Goal: Task Accomplishment & Management: Manage account settings

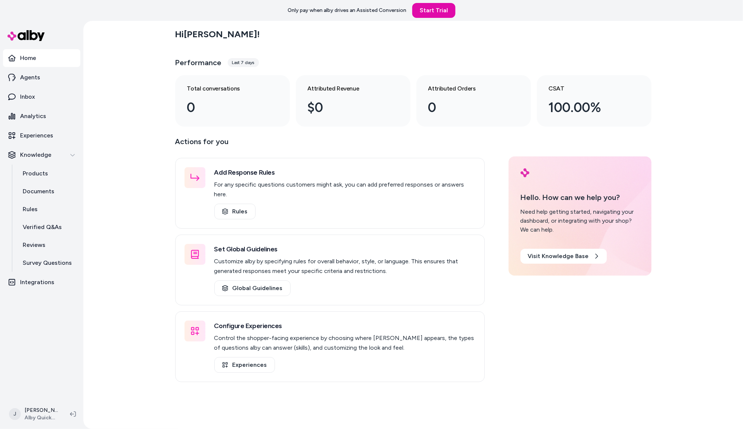
drag, startPoint x: 86, startPoint y: 112, endPoint x: 95, endPoint y: 111, distance: 9.0
click at [93, 111] on div "Hi Jackie ! Performance Last 7 days Total conversations 0 Attributed Revenue $0…" at bounding box center [413, 225] width 660 height 408
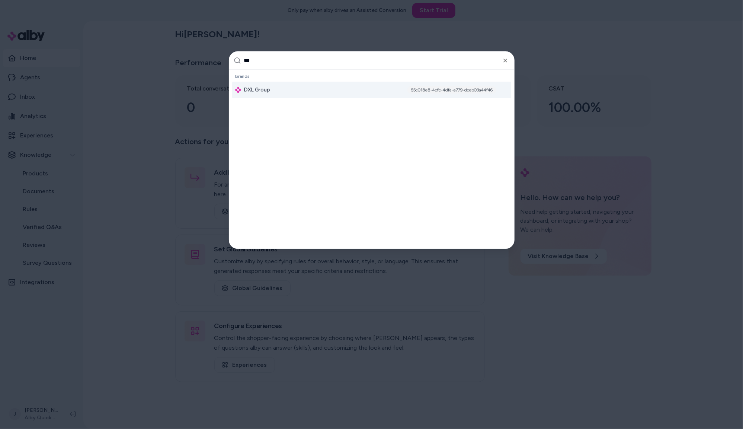
type input "***"
click at [268, 89] on span "DXL Group" at bounding box center [257, 89] width 26 height 7
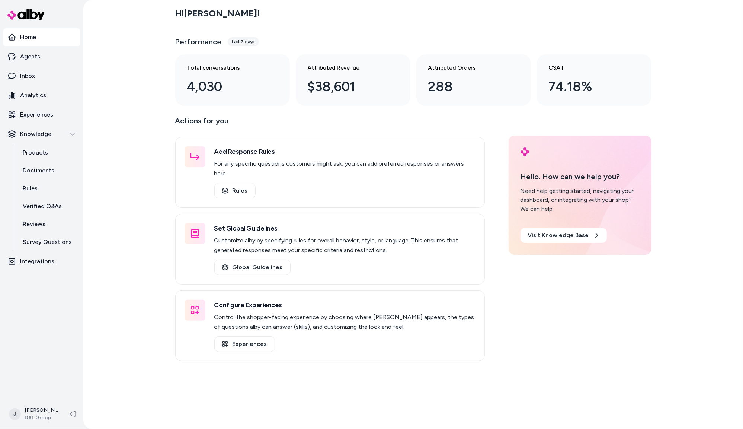
drag, startPoint x: 32, startPoint y: 94, endPoint x: 93, endPoint y: 56, distance: 71.4
click at [32, 94] on p "Analytics" at bounding box center [33, 95] width 26 height 9
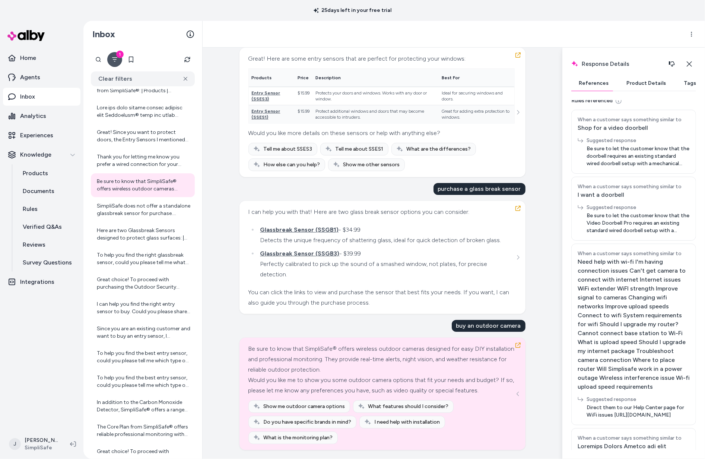
scroll to position [3436, 0]
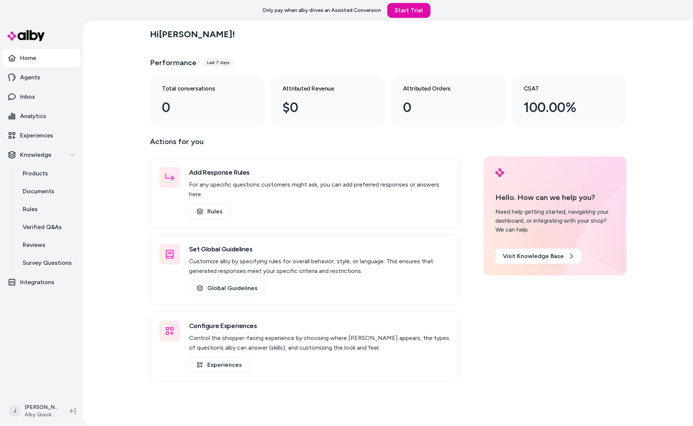
click at [105, 144] on div "Hi Jackie ! Performance Last 7 days Total conversations 0 Attributed Revenue $0…" at bounding box center [388, 223] width 610 height 405
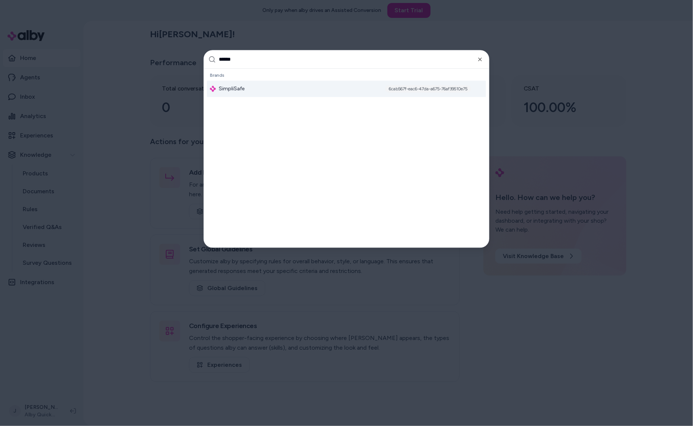
type input "******"
click at [282, 90] on div "SimpliSafe 6cab567f-eac6-47da-a675-76af39510e75" at bounding box center [346, 89] width 279 height 16
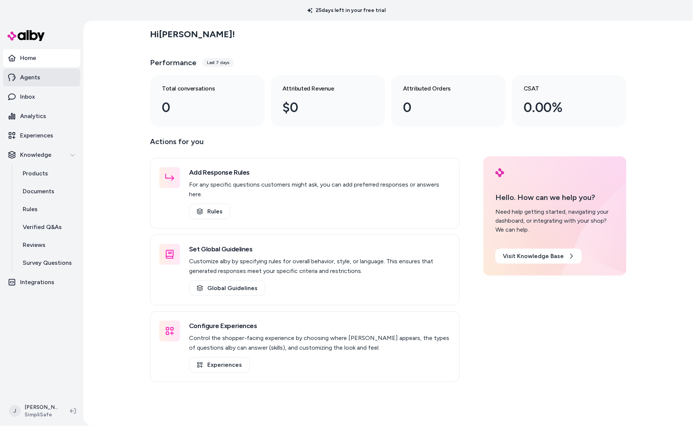
click at [45, 83] on link "Agents" at bounding box center [41, 78] width 77 height 18
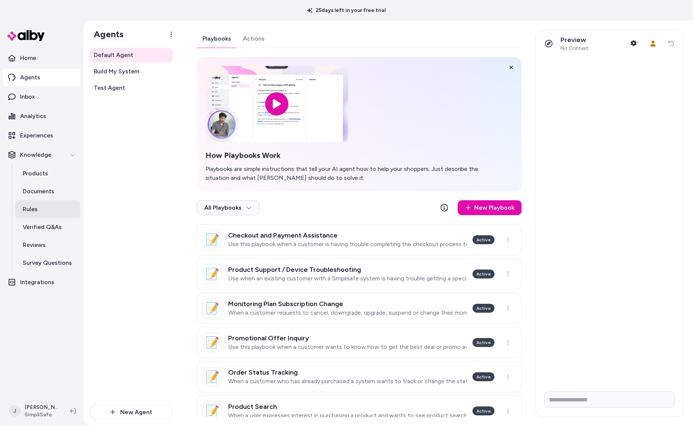
click at [41, 208] on link "Rules" at bounding box center [47, 209] width 65 height 18
click at [108, 82] on link "Test Agent" at bounding box center [130, 87] width 83 height 15
click at [117, 67] on span "Build My System" at bounding box center [116, 71] width 45 height 9
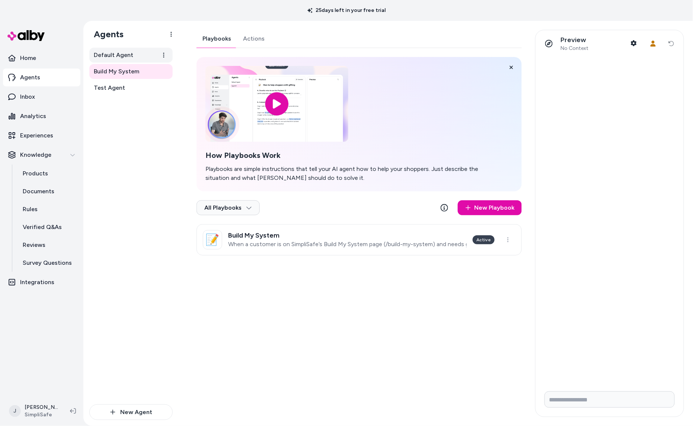
click at [110, 53] on span "Default Agent" at bounding box center [113, 55] width 39 height 9
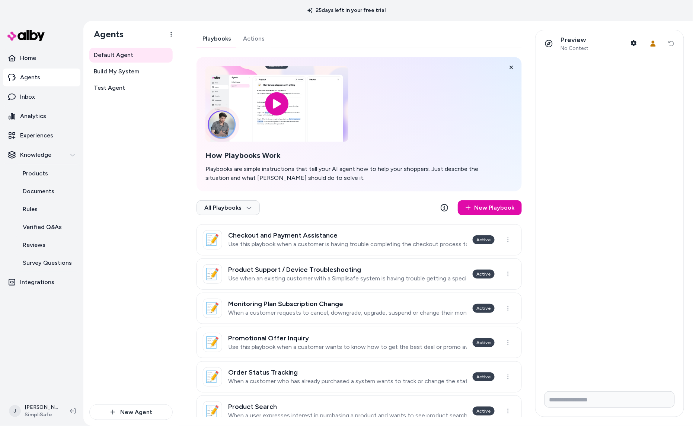
click at [252, 39] on link "Actions" at bounding box center [254, 39] width 34 height 18
click at [219, 34] on link "Playbooks" at bounding box center [217, 39] width 41 height 18
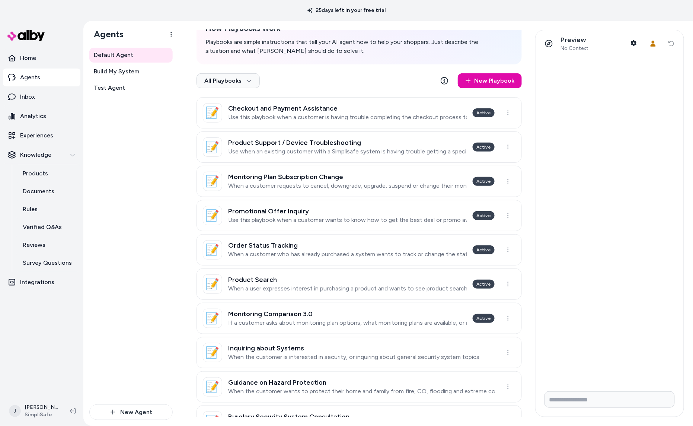
scroll to position [130, 0]
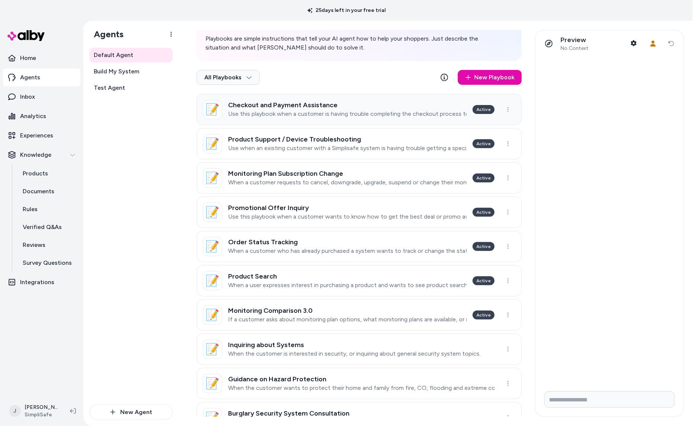
click at [414, 110] on p "Use this playbook when a customer is having trouble completing the checkout pro…" at bounding box center [347, 113] width 239 height 7
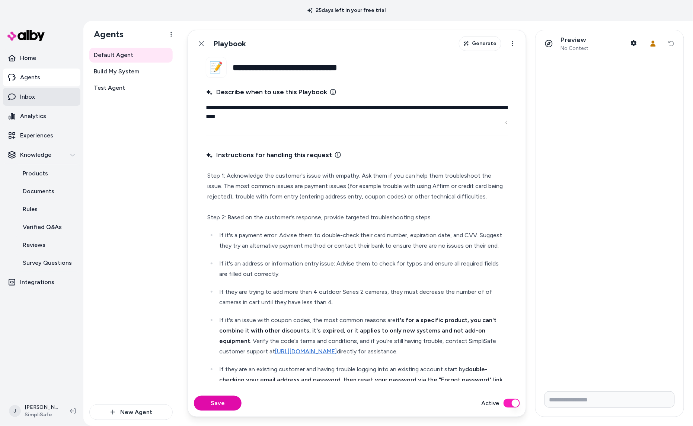
click at [37, 100] on link "Inbox" at bounding box center [41, 97] width 77 height 18
click at [56, 259] on p "Survey Questions" at bounding box center [47, 262] width 49 height 9
click at [115, 52] on span "Default Agent" at bounding box center [113, 55] width 39 height 9
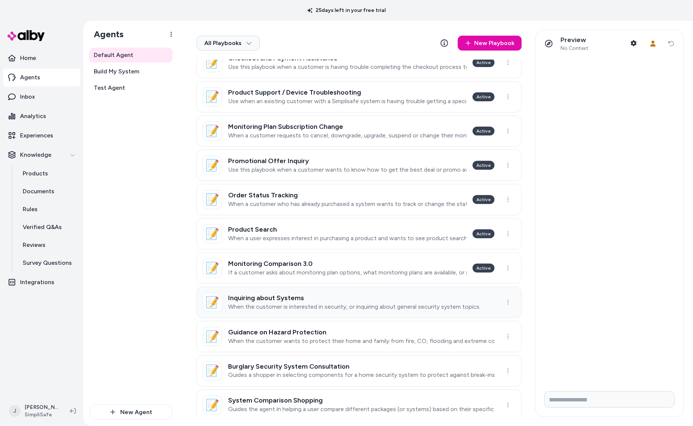
scroll to position [183, 0]
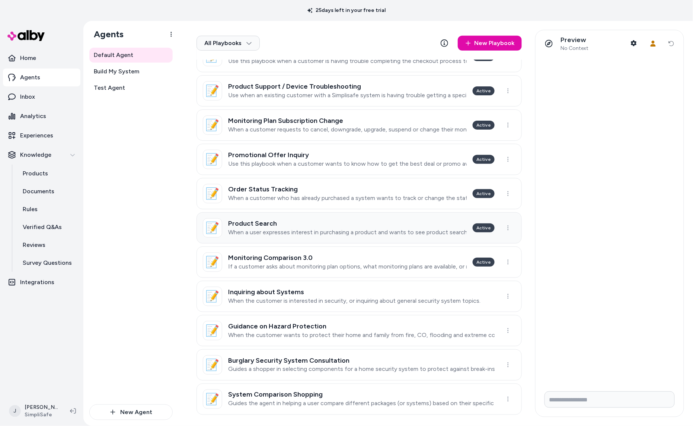
click at [340, 235] on p "When a user expresses interest in purchasing a product and wants to see product…" at bounding box center [347, 232] width 239 height 7
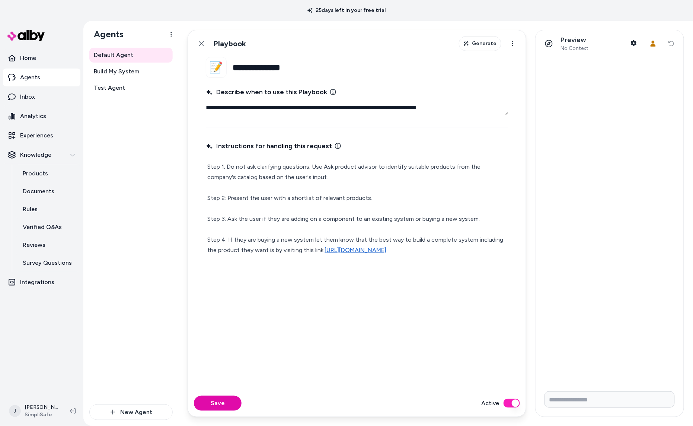
click at [327, 166] on p "Step 1: Do not ask clarifying questions. Use Ask product advisor to identify su…" at bounding box center [356, 209] width 299 height 94
drag, startPoint x: 324, startPoint y: 167, endPoint x: 376, endPoint y: 167, distance: 51.7
click at [376, 167] on p "Step 1: Do not ask clarifying questions. Use Ask product advisor to identify su…" at bounding box center [356, 209] width 299 height 94
click at [376, 166] on p "Step 1: Do not ask clarifying questions. Use Ask product advisor to identify su…" at bounding box center [356, 209] width 299 height 94
drag, startPoint x: 376, startPoint y: 166, endPoint x: 325, endPoint y: 167, distance: 51.0
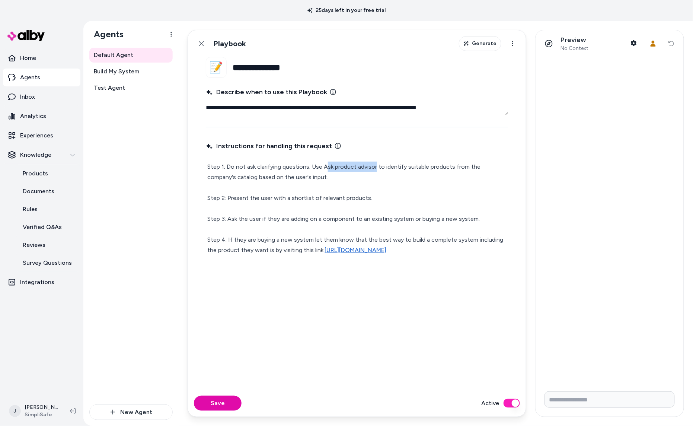
click at [325, 167] on p "Step 1: Do not ask clarifying questions. Use Ask product advisor to identify su…" at bounding box center [356, 209] width 299 height 94
click at [198, 42] on icon at bounding box center [201, 44] width 6 height 6
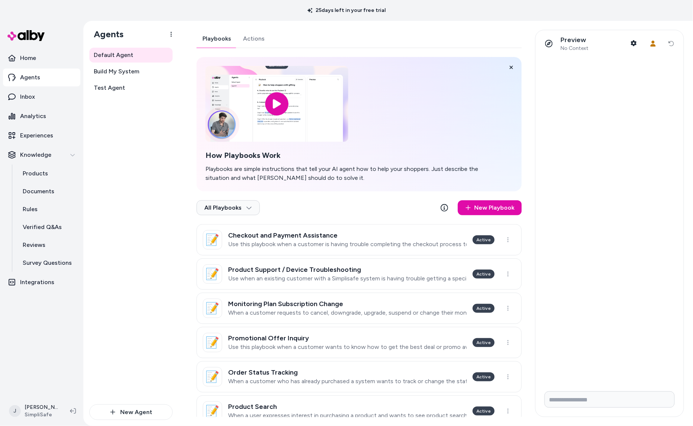
click at [252, 38] on link "Actions" at bounding box center [254, 39] width 34 height 18
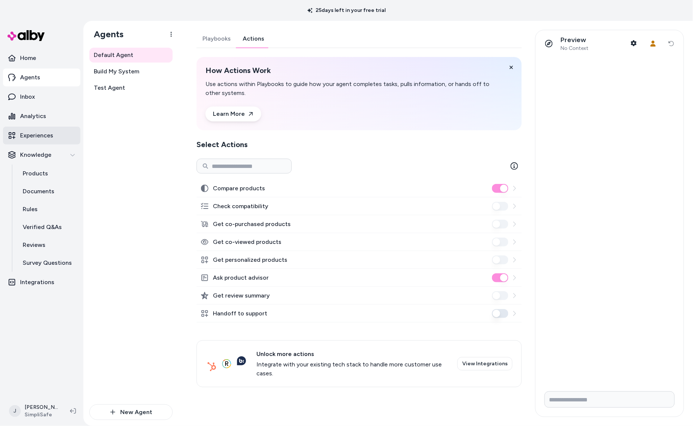
click at [38, 136] on p "Experiences" at bounding box center [36, 135] width 33 height 9
click at [213, 37] on link "Playbooks" at bounding box center [217, 39] width 40 height 18
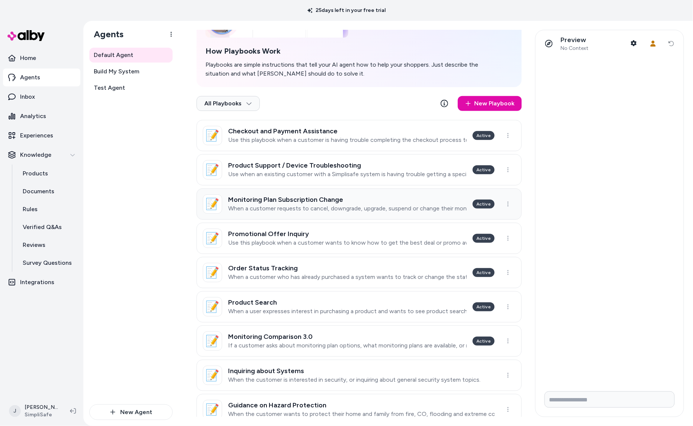
scroll to position [109, 0]
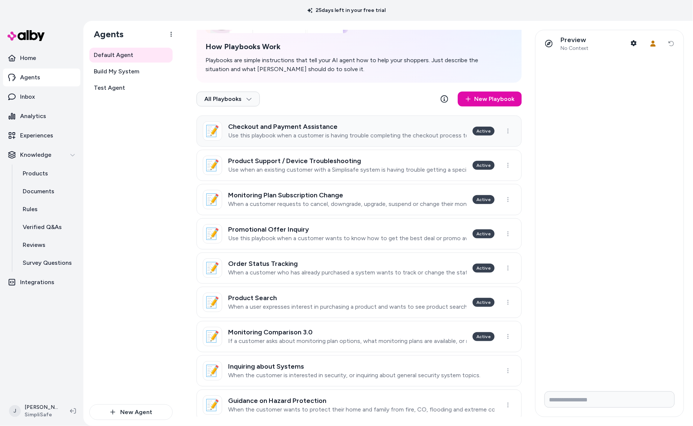
click at [324, 129] on h3 "Checkout and Payment Assistance" at bounding box center [347, 126] width 239 height 7
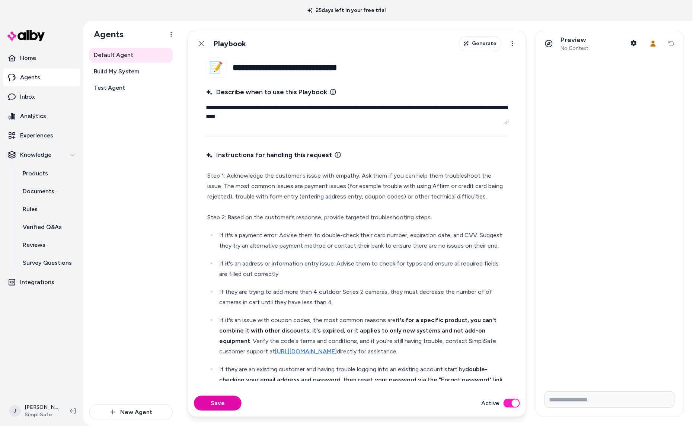
drag, startPoint x: 285, startPoint y: 119, endPoint x: 201, endPoint y: 83, distance: 91.4
click at [201, 83] on fieldset "**********" at bounding box center [357, 223] width 338 height 333
click at [329, 121] on textarea "**********" at bounding box center [357, 112] width 302 height 24
type textarea "*"
click at [152, 171] on div "Default Agent Build My System Test Agent" at bounding box center [130, 226] width 83 height 357
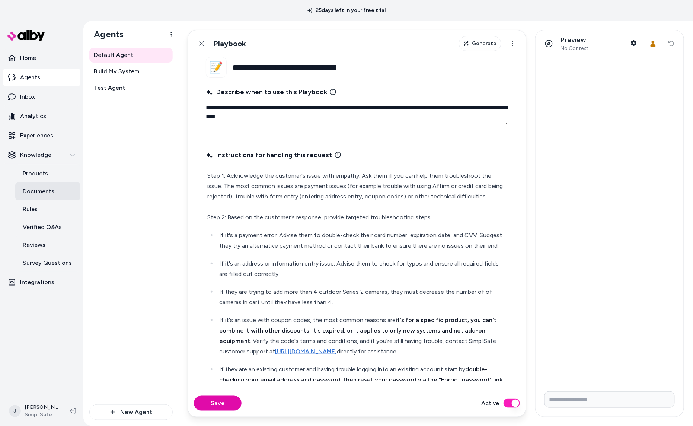
click at [31, 193] on p "Documents" at bounding box center [39, 191] width 32 height 9
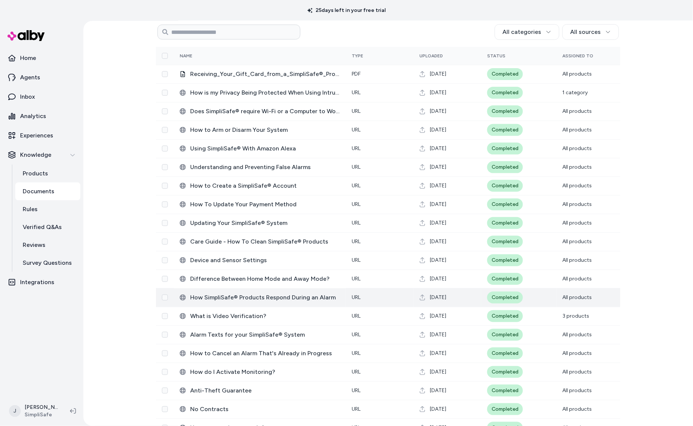
scroll to position [33, 0]
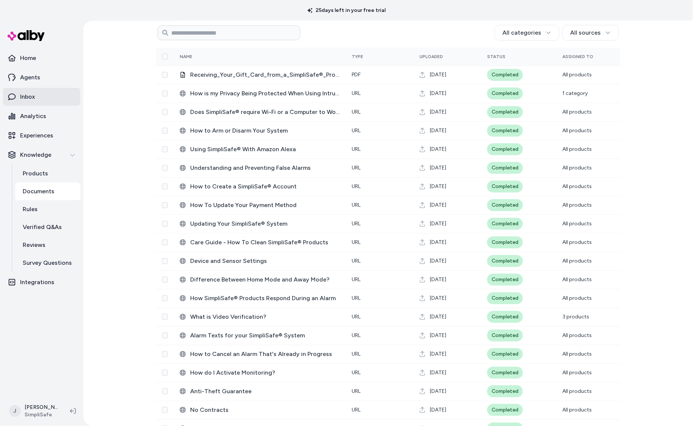
click at [42, 98] on link "Inbox" at bounding box center [41, 97] width 77 height 18
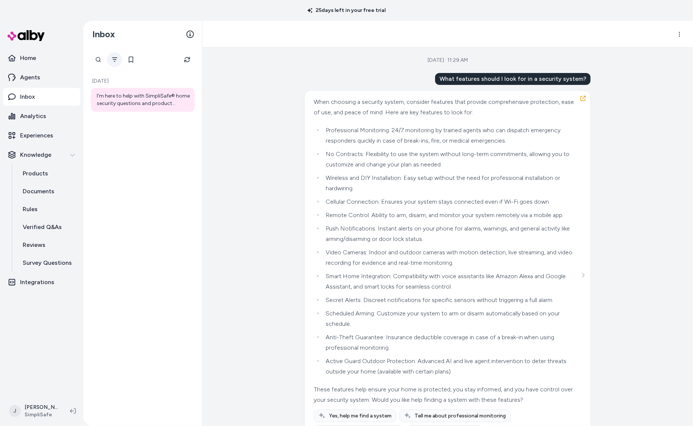
click at [118, 59] on button "Filter" at bounding box center [114, 59] width 15 height 15
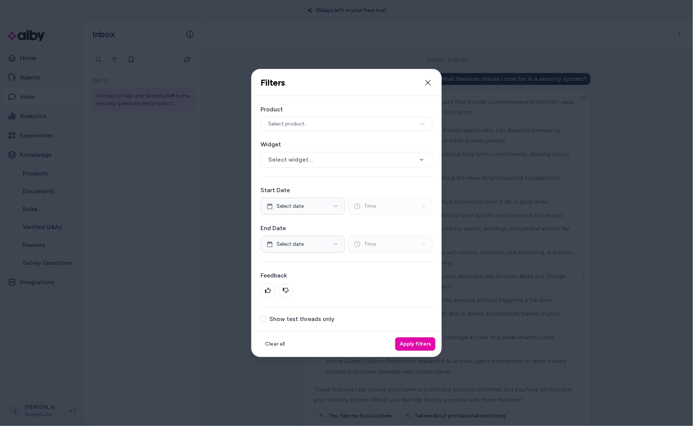
click at [264, 319] on button "Show test threads only" at bounding box center [264, 319] width 6 height 6
click at [422, 344] on button "Apply filters" at bounding box center [415, 343] width 40 height 13
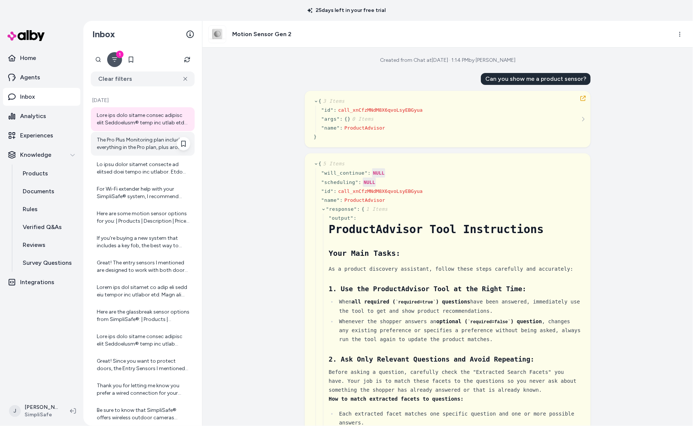
click at [129, 146] on div "The Pro Plus Monitoring plan includes everything in the Pro plan, plus around-t…" at bounding box center [143, 143] width 93 height 15
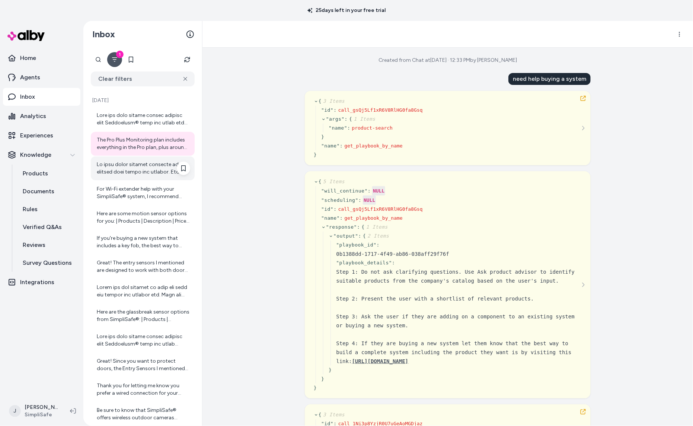
click at [124, 175] on div at bounding box center [143, 168] width 93 height 15
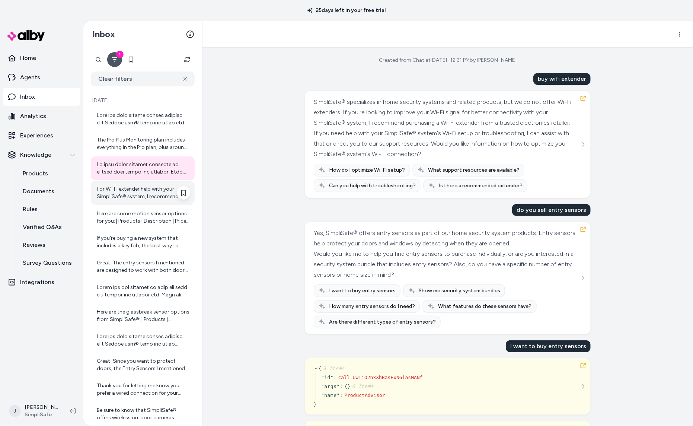
click at [127, 196] on div "For Wi-Fi extender help with your SimpliSafe® system, I recommend checking our …" at bounding box center [143, 192] width 93 height 15
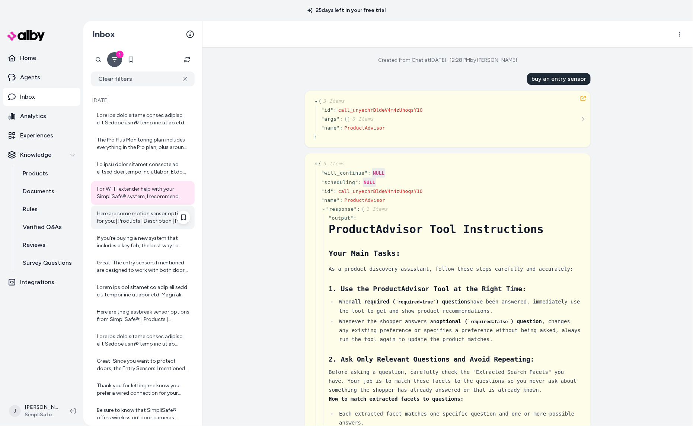
click at [123, 211] on div "Here are some motion sensor options for you: | Products | Description | Price |…" at bounding box center [143, 217] width 93 height 15
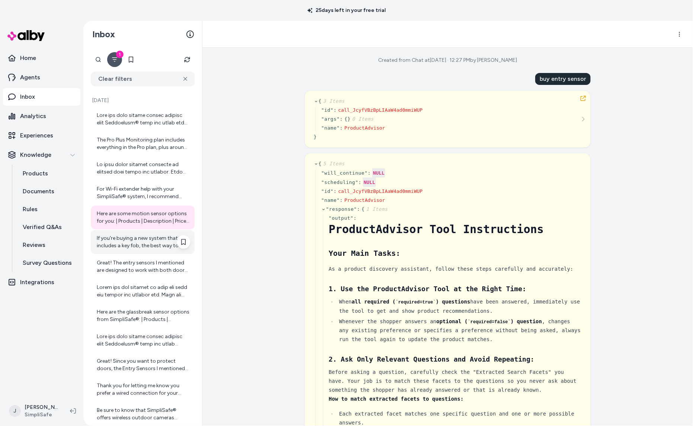
click at [120, 241] on div "If you're buying a new system that includes a key fob, the best way to build a …" at bounding box center [143, 242] width 93 height 15
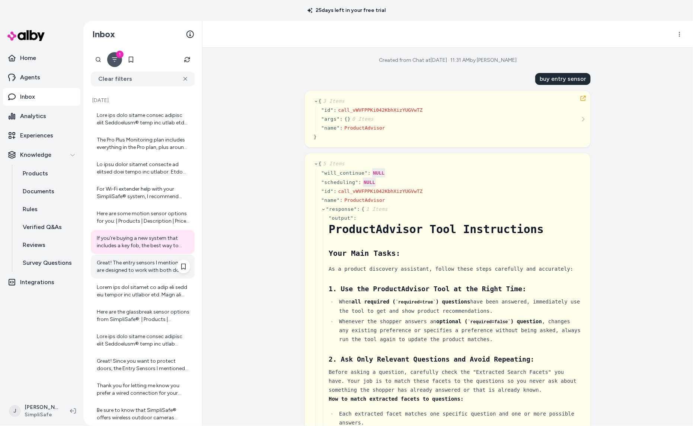
click at [126, 273] on div "Great! The entry sensors I mentioned are designed to work with both doors and w…" at bounding box center [143, 266] width 93 height 15
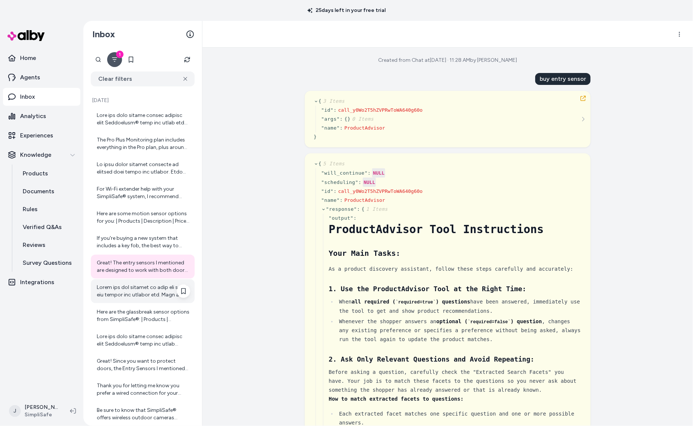
click at [134, 293] on div at bounding box center [143, 291] width 93 height 15
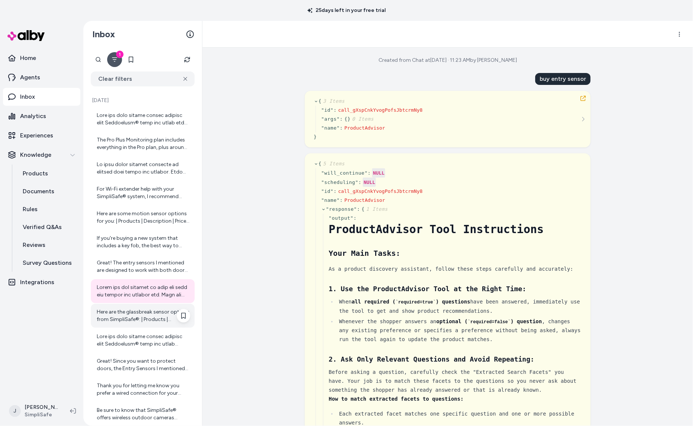
click at [128, 320] on div "Here are the glassbreak sensor options from SimpliSafe®: | Products | Descripti…" at bounding box center [143, 315] width 93 height 15
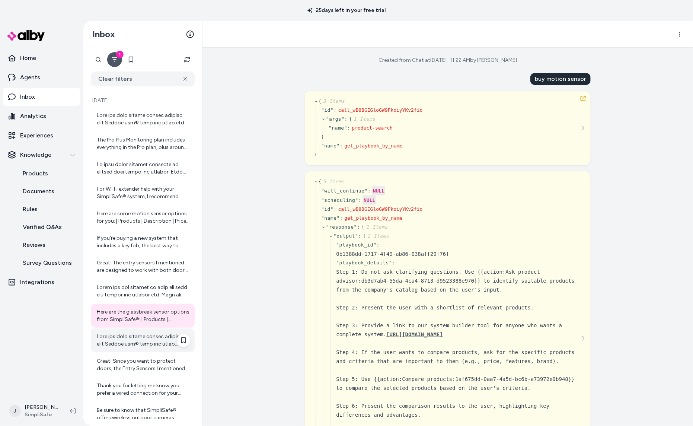
click at [130, 344] on div at bounding box center [143, 340] width 93 height 15
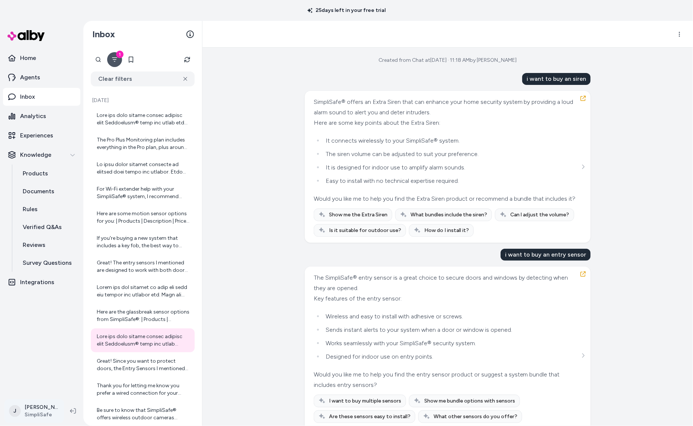
click at [45, 412] on html "25 days left in your free trial Home Agents Inbox Analytics Experiences Knowled…" at bounding box center [346, 213] width 693 height 426
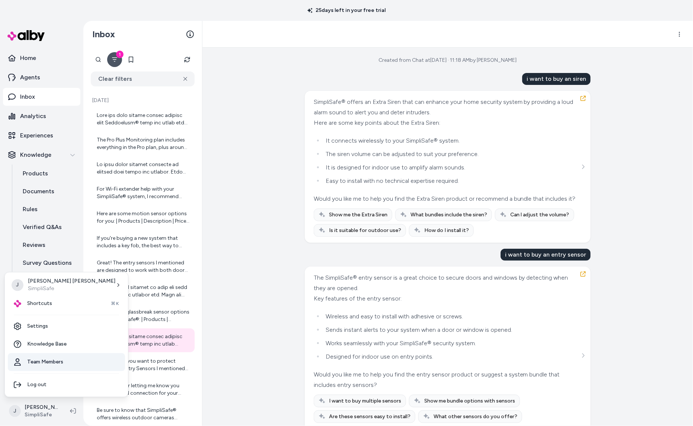
click at [42, 359] on link "Team Members" at bounding box center [66, 362] width 117 height 18
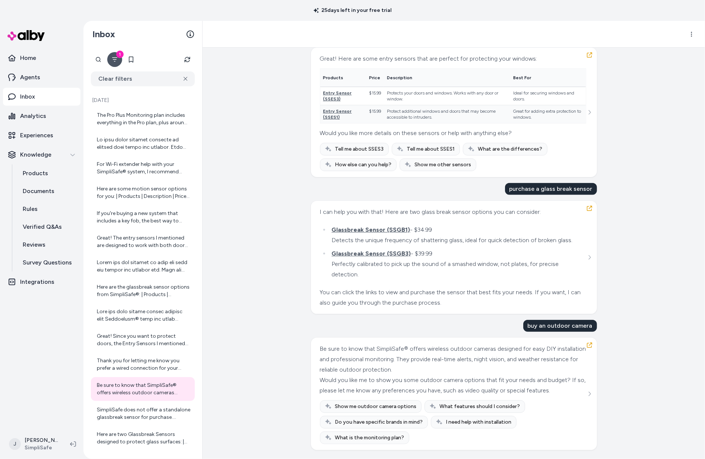
scroll to position [3452, 0]
click at [552, 392] on div "Be sure to know that SimpliSafe® offers wireless outdoor cameras designed for e…" at bounding box center [454, 394] width 268 height 101
click at [552, 392] on button "See more" at bounding box center [589, 394] width 9 height 9
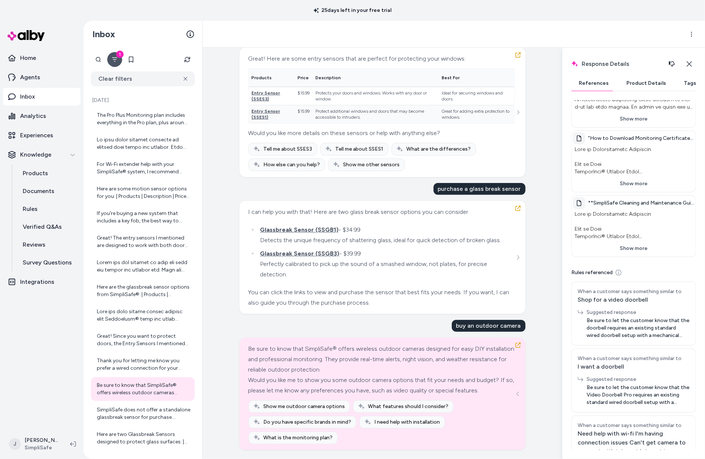
scroll to position [81, 0]
click at [33, 208] on p "Rules" at bounding box center [30, 209] width 15 height 9
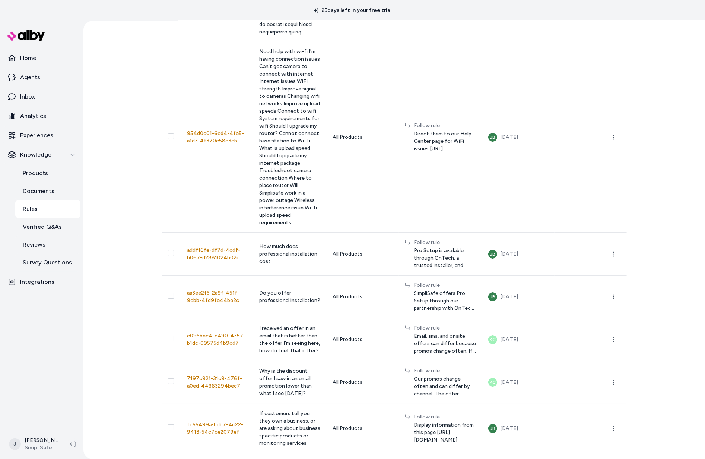
scroll to position [5077, 0]
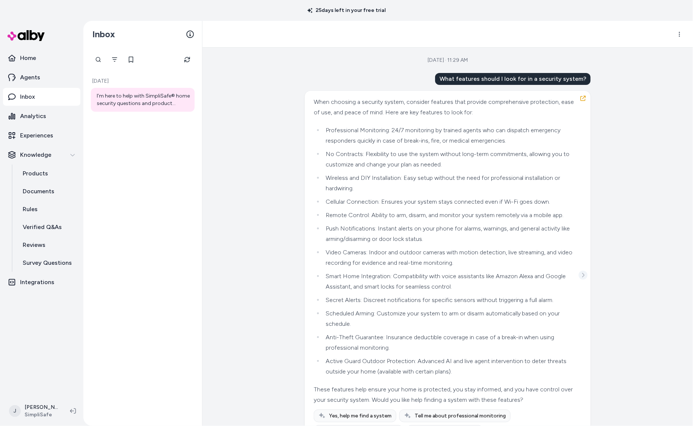
click at [583, 278] on icon "See more" at bounding box center [583, 275] width 5 height 5
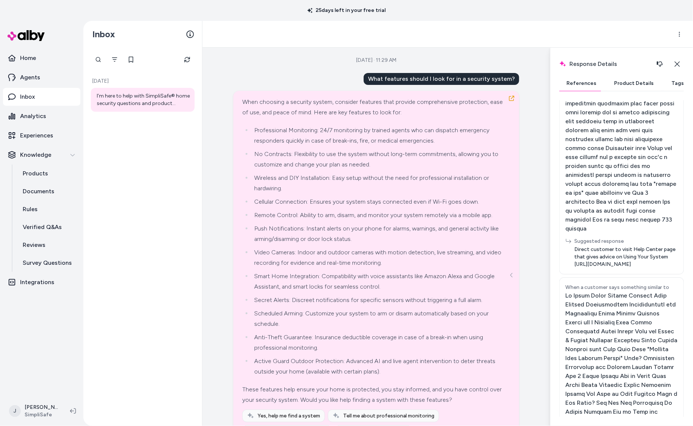
scroll to position [496, 0]
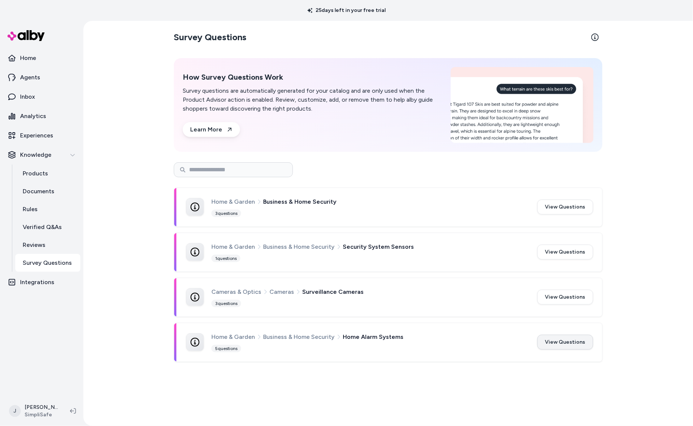
click at [555, 344] on button "View Questions" at bounding box center [566, 342] width 56 height 15
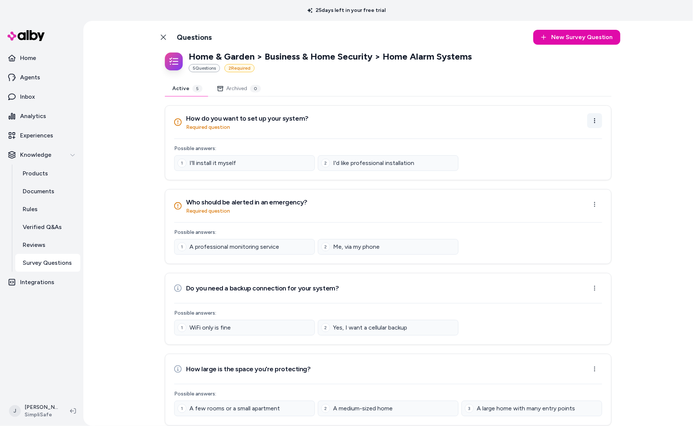
click at [598, 119] on html "25 days left in your free trial Home Agents Inbox Analytics Experiences Knowled…" at bounding box center [346, 213] width 693 height 426
click at [569, 137] on div "Edit Question" at bounding box center [571, 138] width 60 height 13
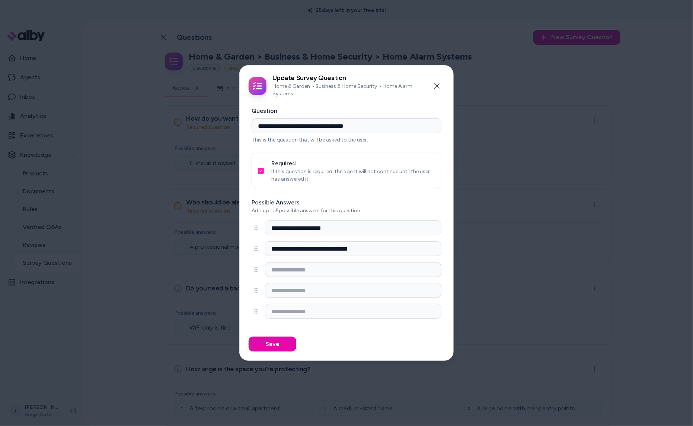
drag, startPoint x: 442, startPoint y: 84, endPoint x: 482, endPoint y: 89, distance: 40.5
click at [441, 84] on button "Close" at bounding box center [437, 86] width 15 height 15
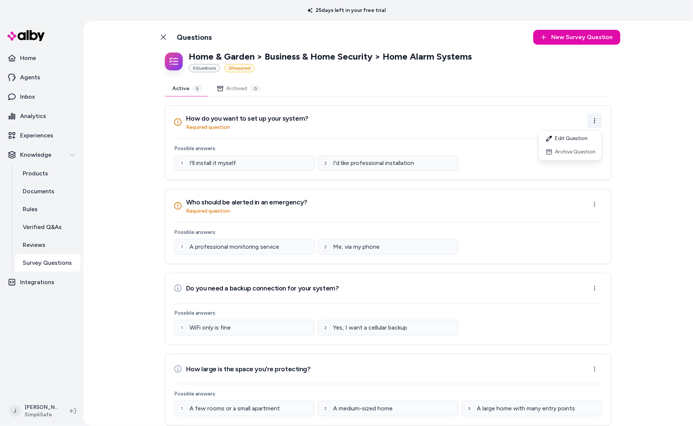
click at [596, 123] on html "25 days left in your free trial Home Agents Inbox Analytics Experiences Knowled…" at bounding box center [346, 213] width 693 height 426
drag, startPoint x: 481, startPoint y: 126, endPoint x: 471, endPoint y: 82, distance: 45.5
click at [481, 126] on html "25 days left in your free trial Home Agents Inbox Analytics Experiences Knowled…" at bounding box center [346, 213] width 693 height 426
click at [563, 35] on span "New Survey Question" at bounding box center [582, 37] width 62 height 9
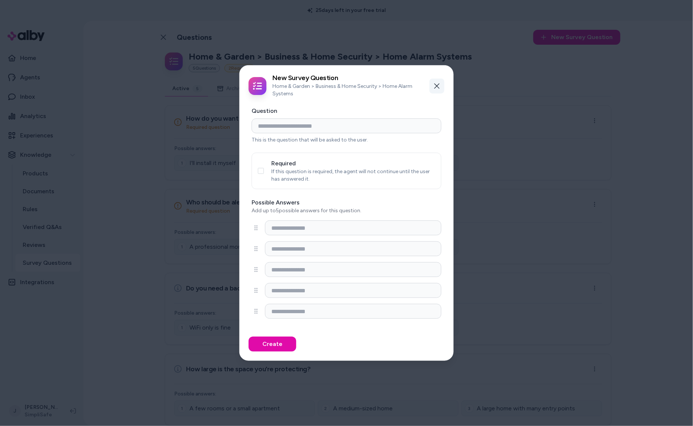
click at [440, 89] on button "Close" at bounding box center [437, 86] width 15 height 15
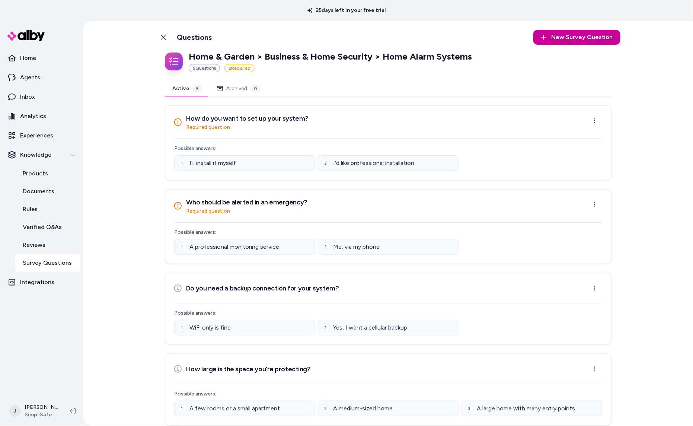
click at [560, 38] on span "New Survey Question" at bounding box center [582, 37] width 62 height 9
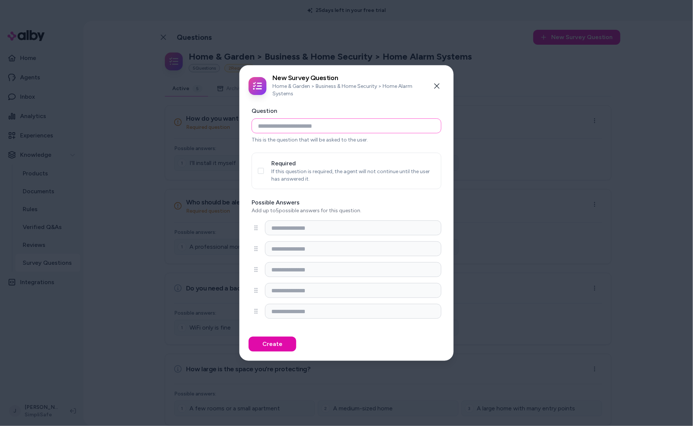
click at [297, 127] on input "Question" at bounding box center [347, 125] width 190 height 15
click at [435, 85] on icon "button" at bounding box center [437, 86] width 6 height 6
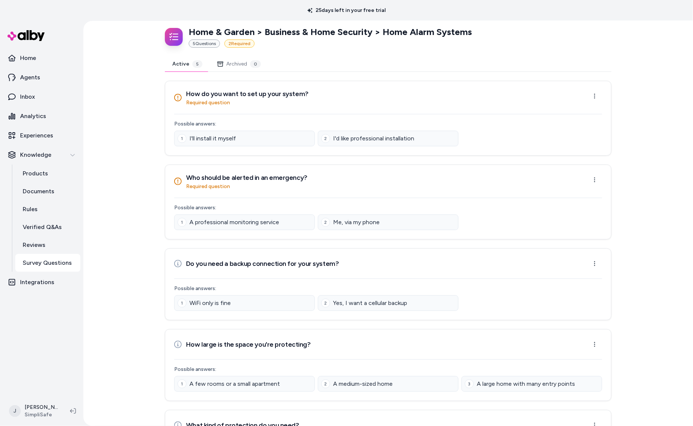
scroll to position [19, 0]
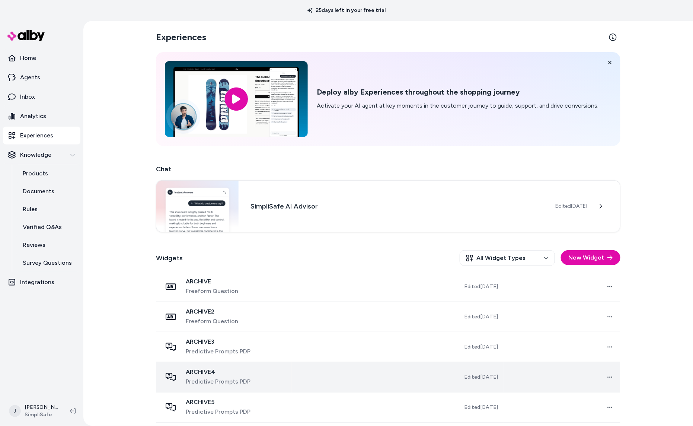
scroll to position [124, 0]
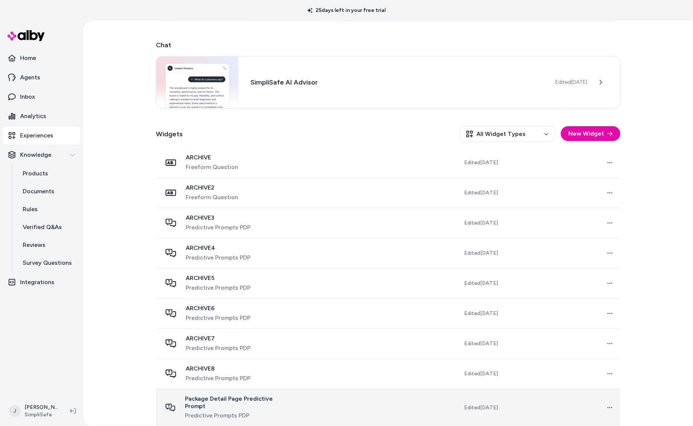
click at [365, 402] on td at bounding box center [350, 408] width 117 height 38
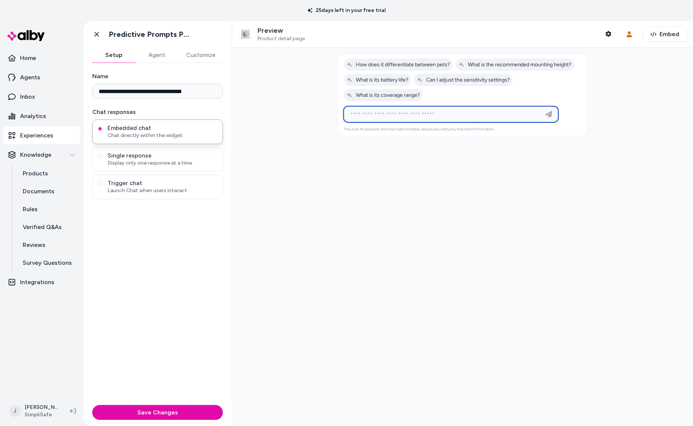
click at [487, 115] on input at bounding box center [444, 114] width 196 height 9
type input "**********"
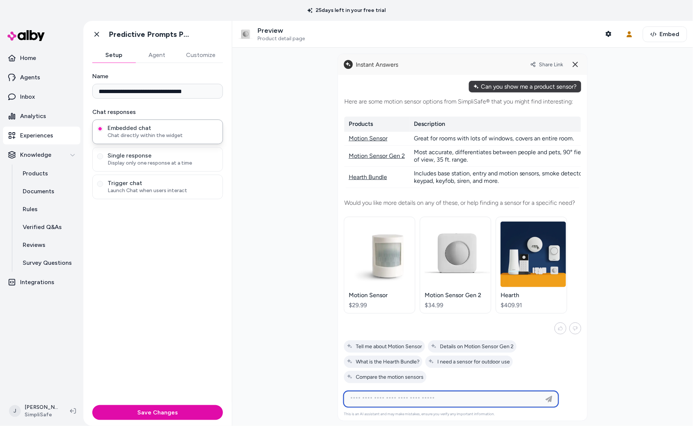
scroll to position [2, 0]
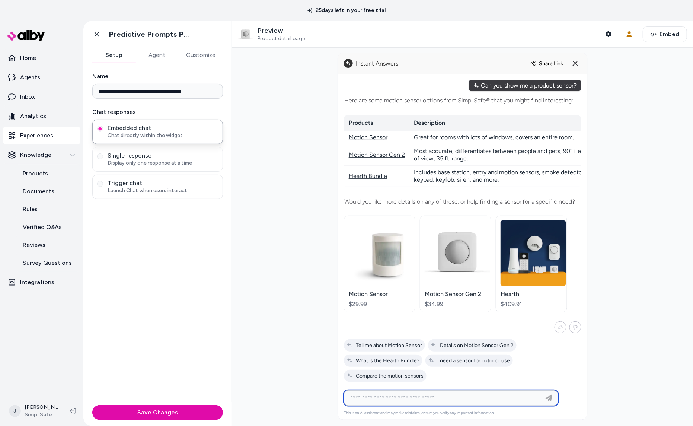
click at [542, 62] on span "Share Link" at bounding box center [551, 63] width 24 height 6
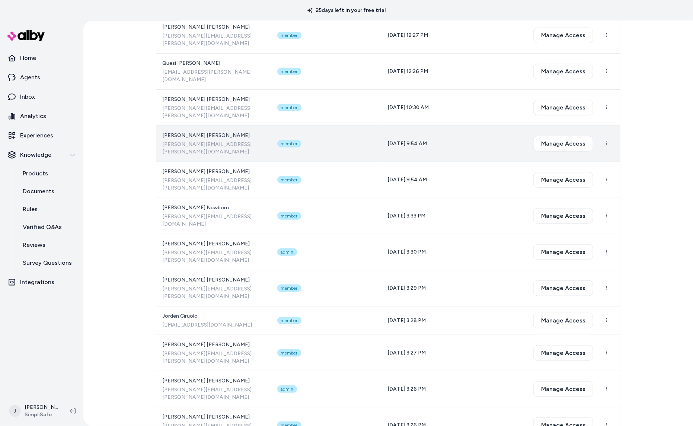
scroll to position [78, 0]
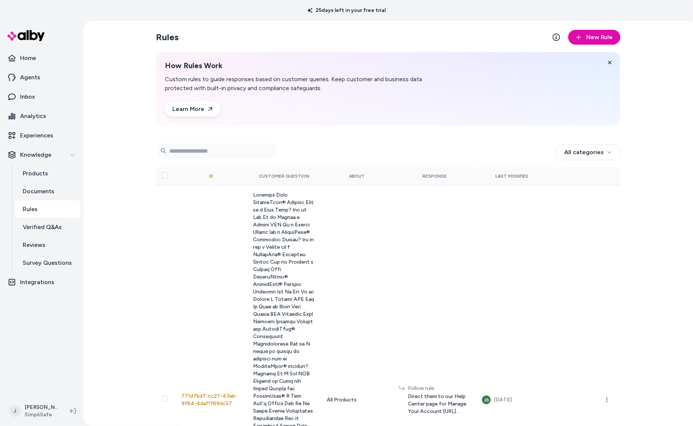
drag, startPoint x: 119, startPoint y: 245, endPoint x: 137, endPoint y: 241, distance: 18.5
click at [121, 244] on div "Rules New Rule How Rules Work Custom rules to guide responses based on customer…" at bounding box center [388, 223] width 610 height 405
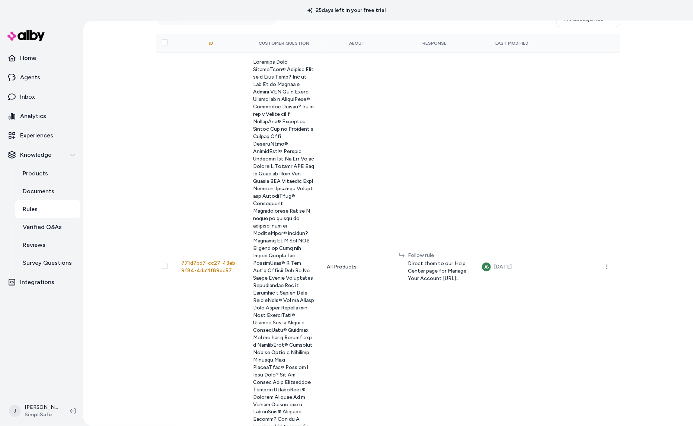
scroll to position [149, 0]
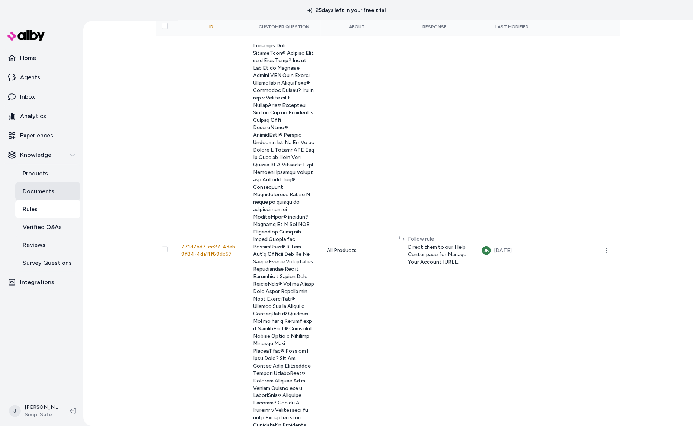
click at [51, 187] on p "Documents" at bounding box center [39, 191] width 32 height 9
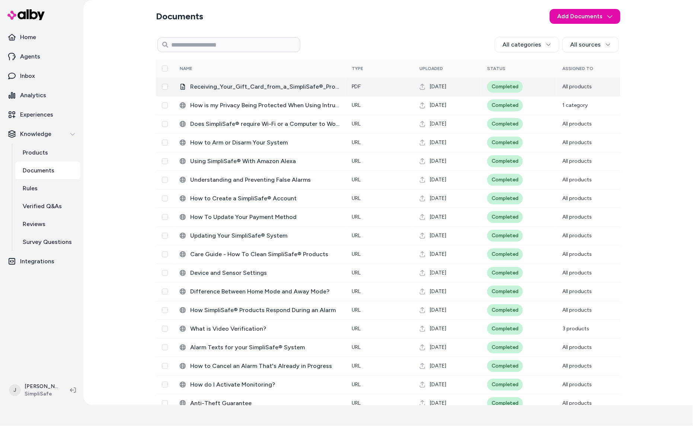
click at [165, 86] on button "Select row" at bounding box center [165, 87] width 6 height 6
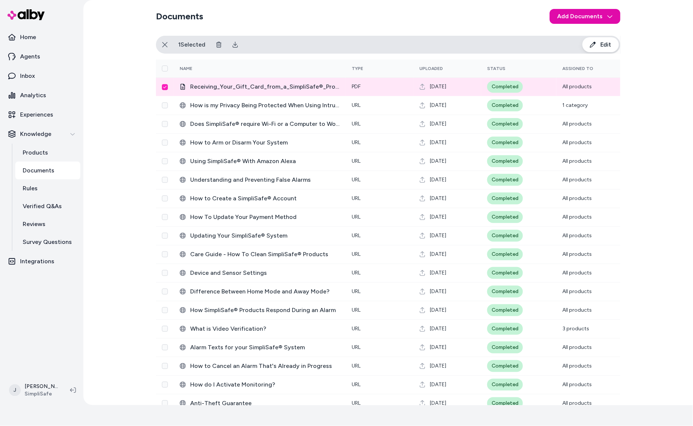
click at [606, 43] on span "Edit" at bounding box center [606, 44] width 11 height 9
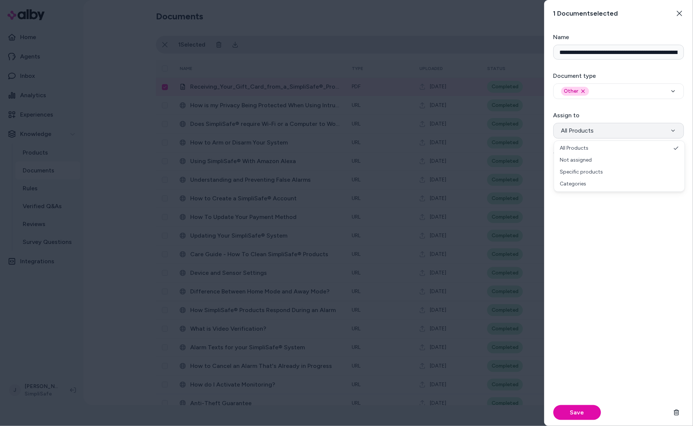
click at [598, 130] on button "All Products" at bounding box center [619, 131] width 131 height 16
drag, startPoint x: 588, startPoint y: 212, endPoint x: 601, endPoint y: 306, distance: 94.3
click at [590, 216] on div "Save" at bounding box center [619, 304] width 131 height 243
click at [681, 11] on icon "button" at bounding box center [680, 13] width 6 height 6
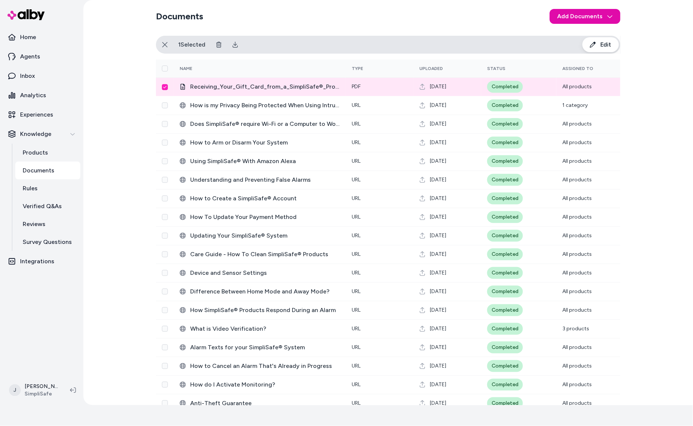
click at [169, 87] on td at bounding box center [165, 86] width 18 height 19
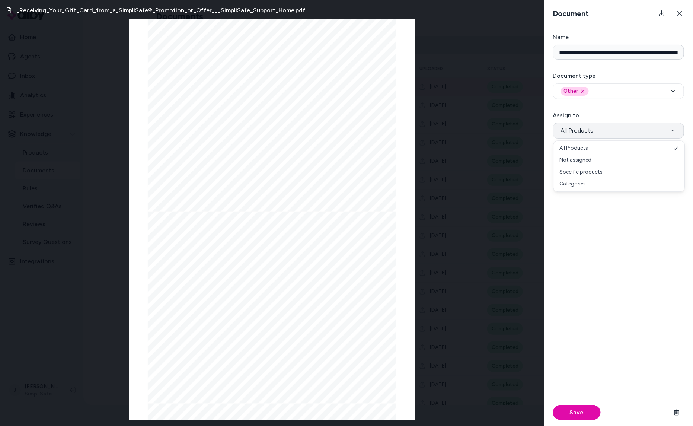
click at [595, 133] on button "All Products" at bounding box center [618, 131] width 131 height 16
select select "**********"
click at [579, 412] on button "Save" at bounding box center [577, 412] width 48 height 15
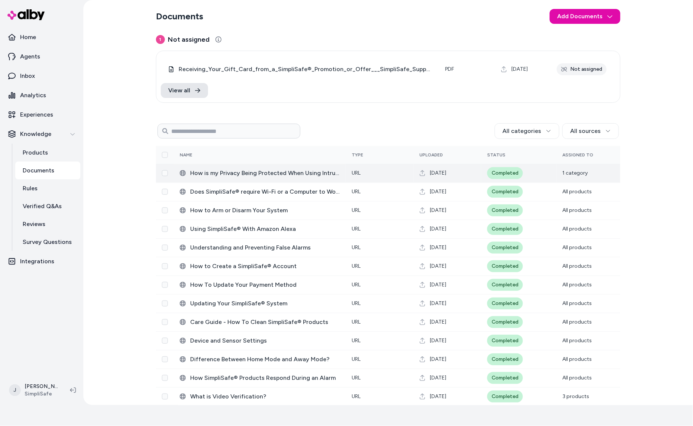
click at [165, 174] on button "Select row" at bounding box center [165, 173] width 6 height 6
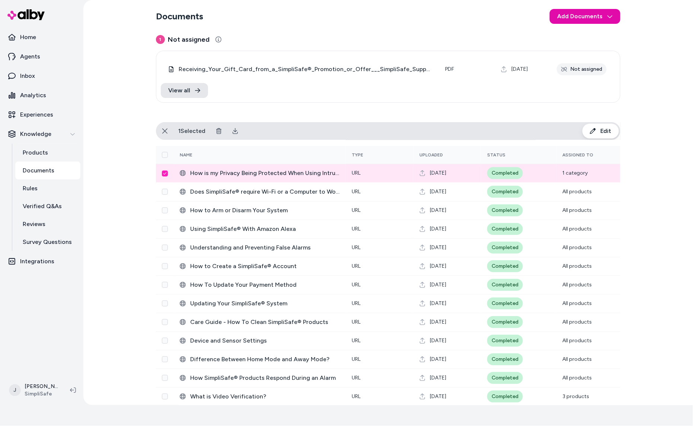
click at [293, 173] on span "‎How is my Privacy Being Protected When Using Intruder Intervention?" at bounding box center [265, 173] width 150 height 9
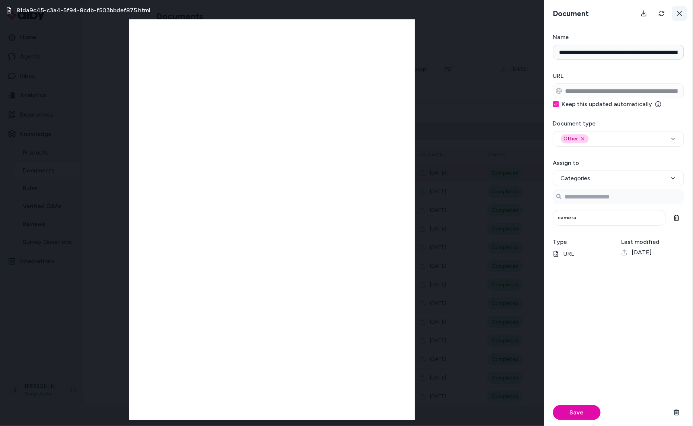
click at [680, 10] on icon at bounding box center [680, 13] width 6 height 6
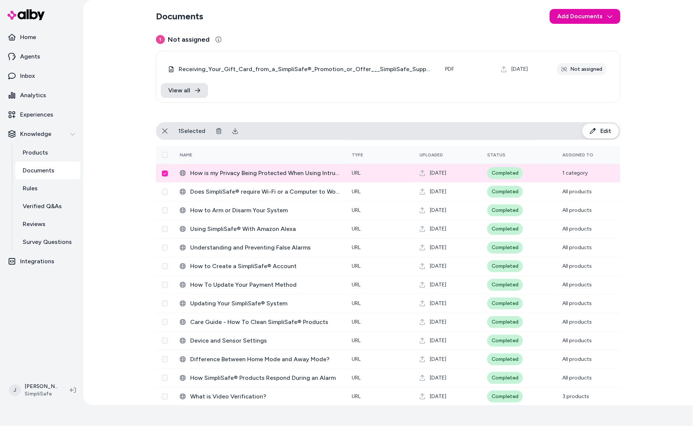
click at [166, 174] on button "Select row" at bounding box center [165, 174] width 6 height 6
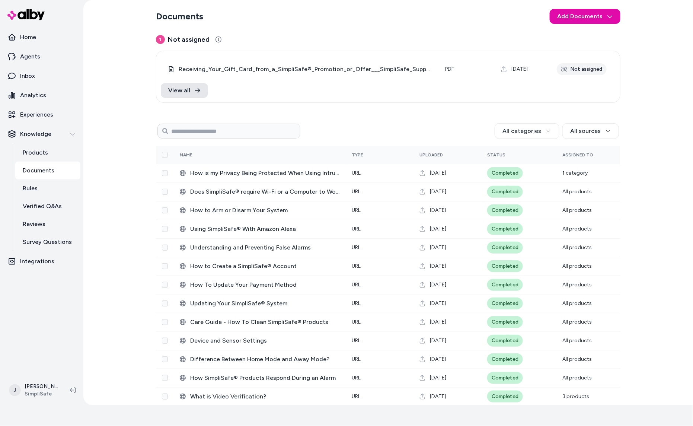
click at [320, 59] on div "0 Selected Edit Receiving_Your_Gift_Card_from_a_SimpliSafe®_Promotion_or_Offer_…" at bounding box center [388, 66] width 452 height 25
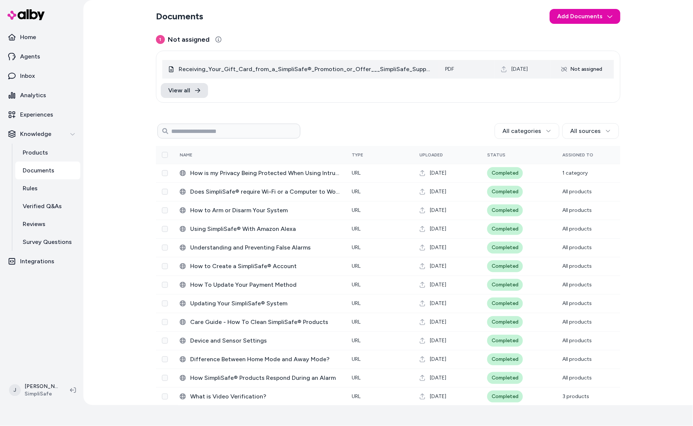
click at [528, 71] on span "Sep 24, 2025" at bounding box center [520, 69] width 16 height 7
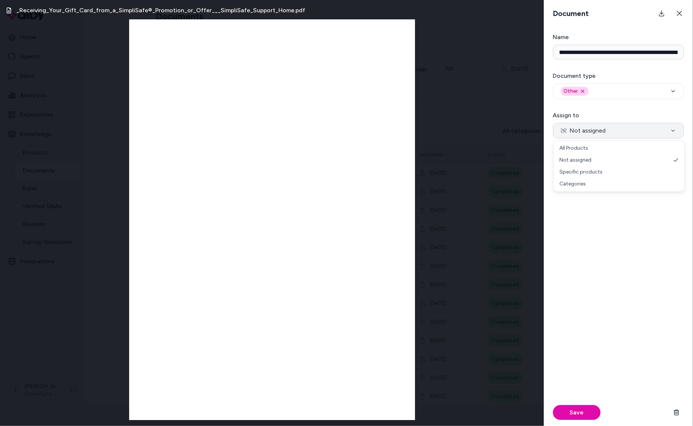
click at [583, 131] on span "Not assigned" at bounding box center [583, 130] width 45 height 9
select select "***"
click at [580, 410] on button "Save" at bounding box center [577, 412] width 48 height 15
